Goal: Navigation & Orientation: Find specific page/section

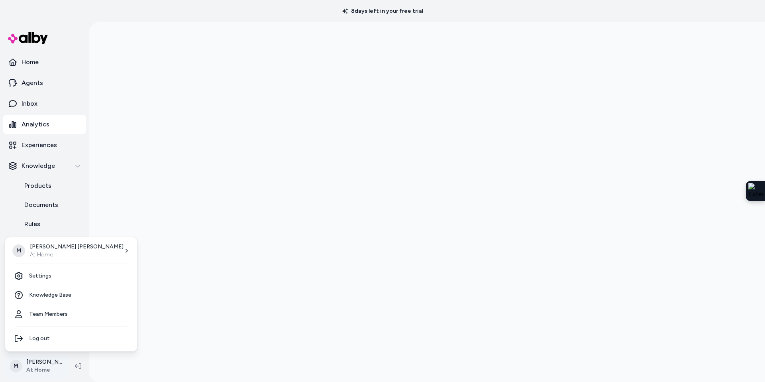
click at [34, 374] on html "8 days left in your free trial Home Agents Inbox Analytics Experiences Knowledg…" at bounding box center [382, 191] width 765 height 382
click at [43, 249] on p "[PERSON_NAME]" at bounding box center [77, 247] width 94 height 8
click at [137, 308] on span "Carve Designs" at bounding box center [125, 309] width 36 height 8
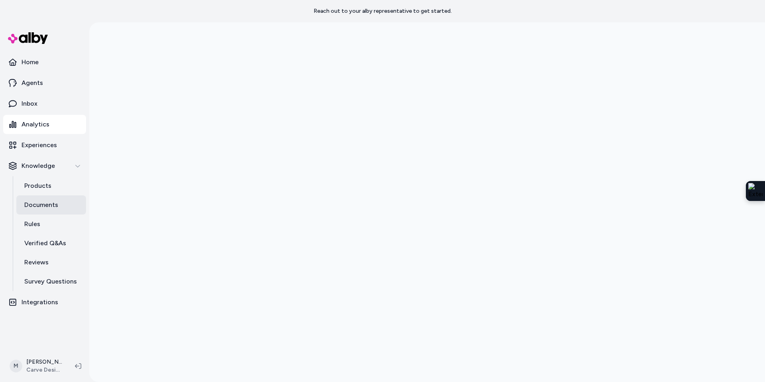
click at [55, 208] on p "Documents" at bounding box center [41, 205] width 34 height 10
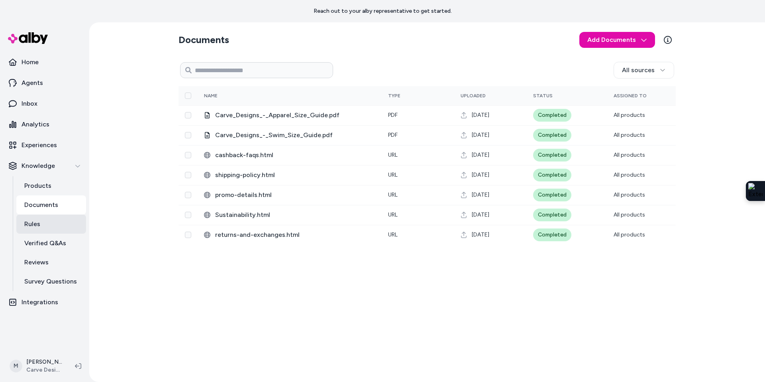
click at [38, 228] on p "Rules" at bounding box center [32, 224] width 16 height 10
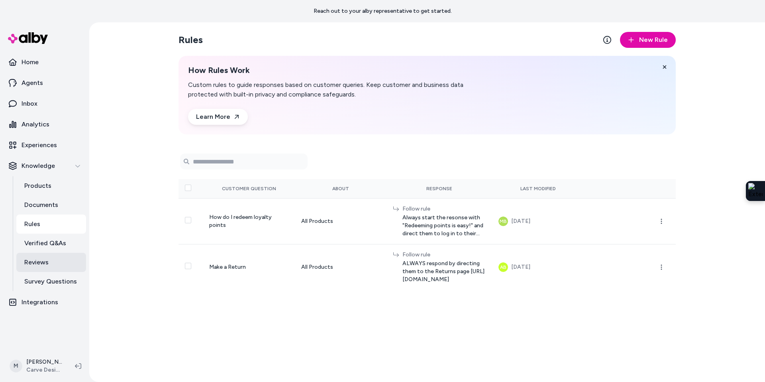
click at [45, 266] on p "Reviews" at bounding box center [36, 263] width 24 height 10
